Goal: Task Accomplishment & Management: Use online tool/utility

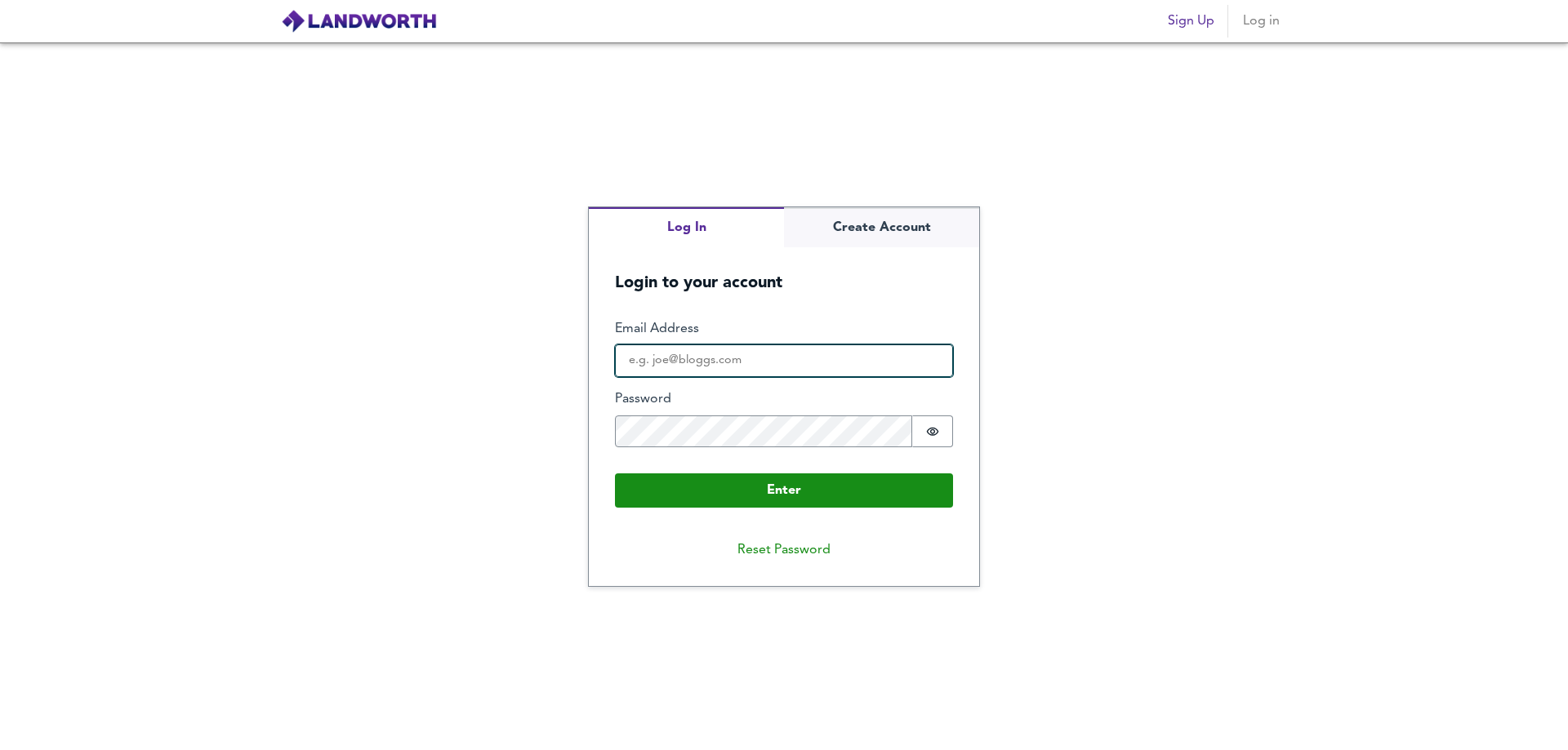
click at [694, 372] on input "Email Address" at bounding box center [784, 361] width 338 height 33
type input "[PERSON_NAME][EMAIL_ADDRESS][DOMAIN_NAME]"
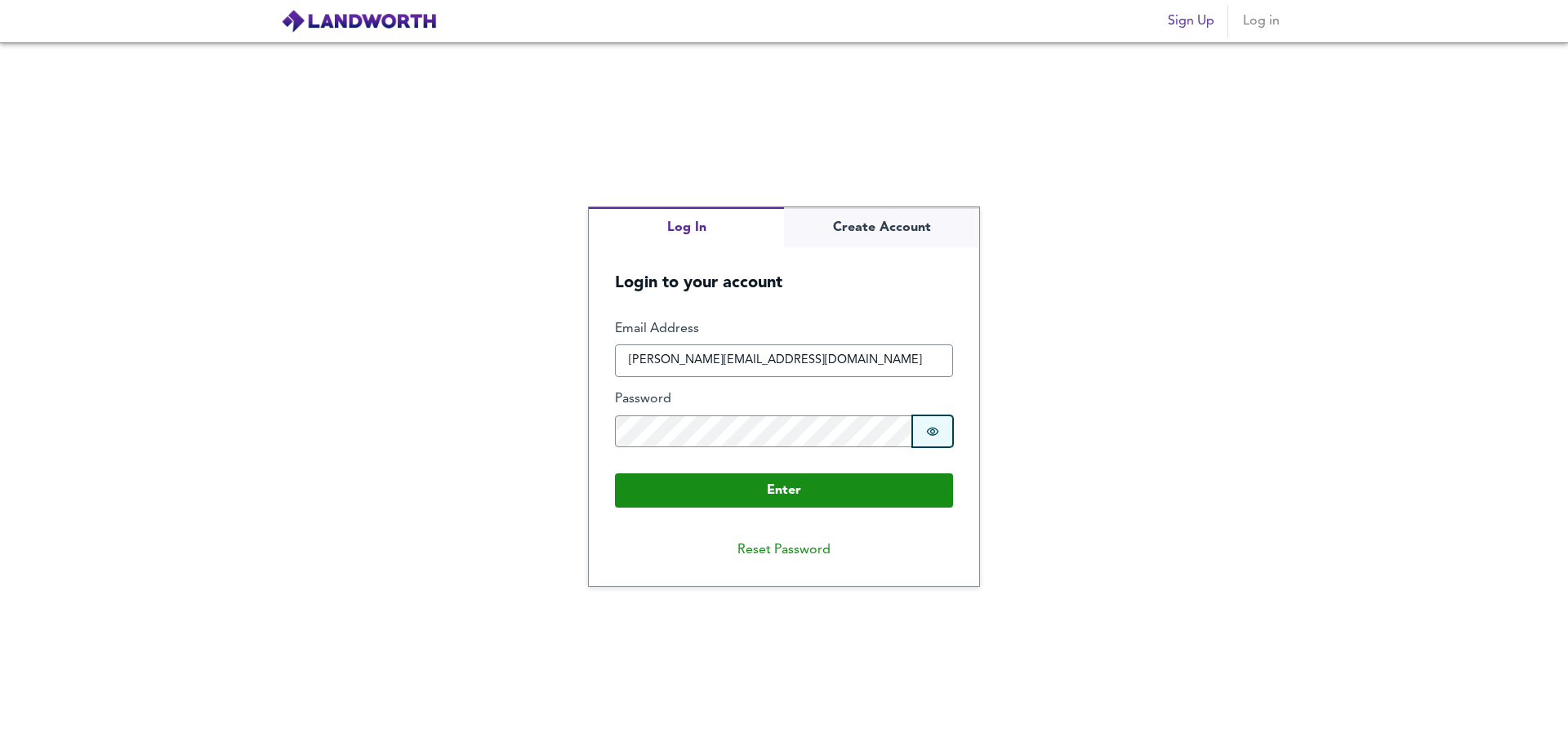
click at [930, 442] on button "Password is hidden" at bounding box center [932, 432] width 41 height 33
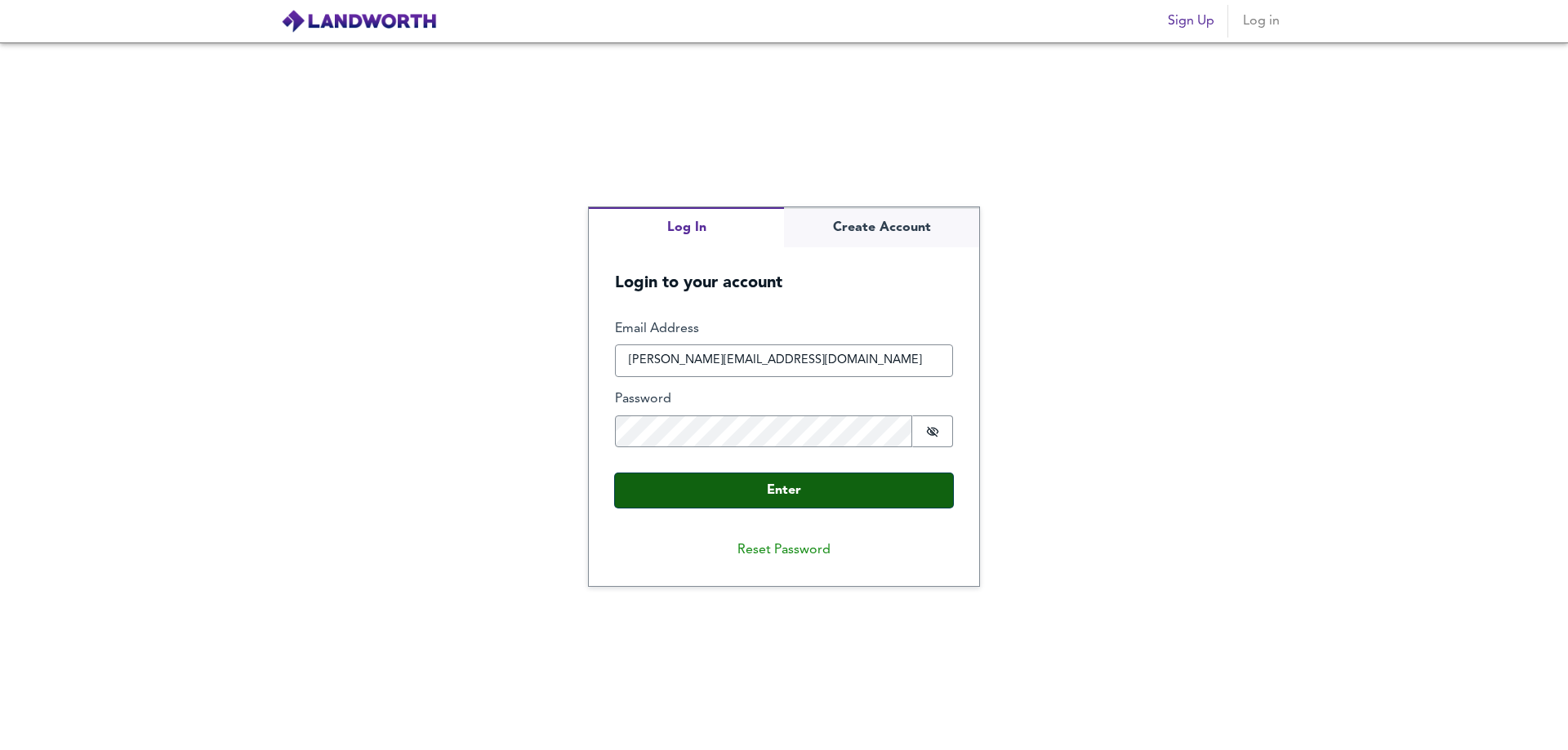
click at [778, 501] on button "Enter" at bounding box center [784, 491] width 338 height 35
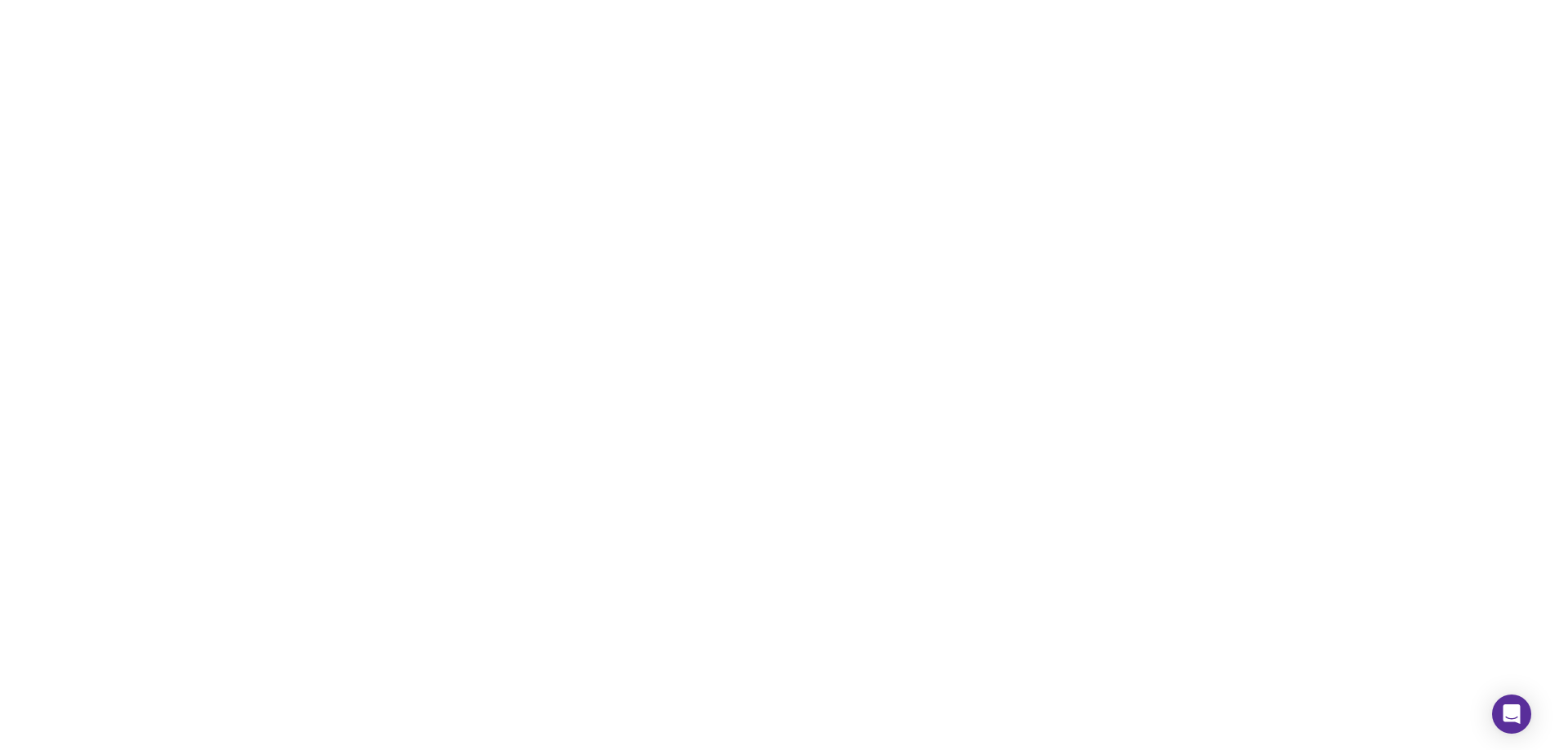
click at [251, 375] on div at bounding box center [784, 375] width 1568 height 750
